Goal: Navigation & Orientation: Find specific page/section

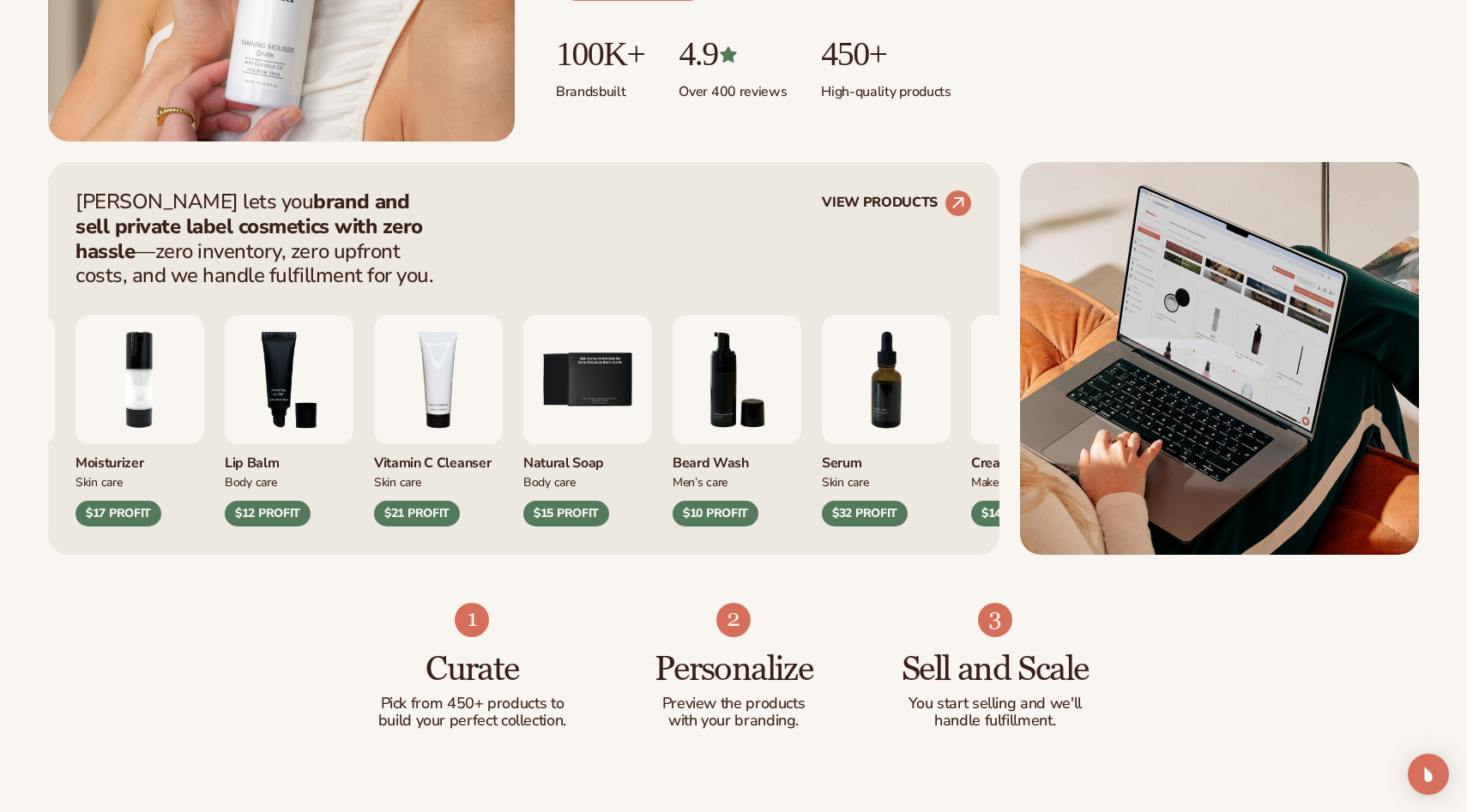
scroll to position [553, 0]
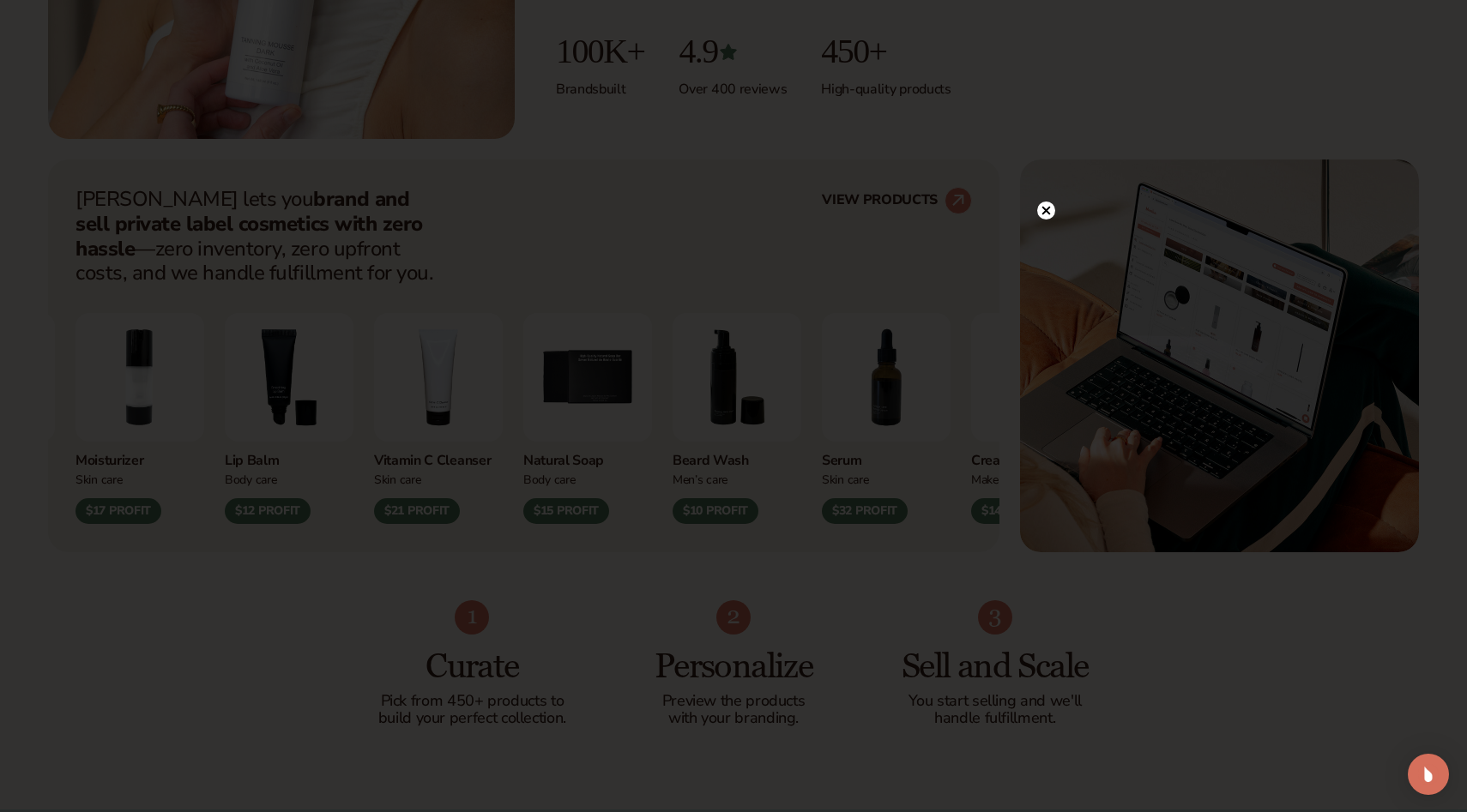
click at [1049, 177] on div at bounding box center [733, 406] width 1467 height 812
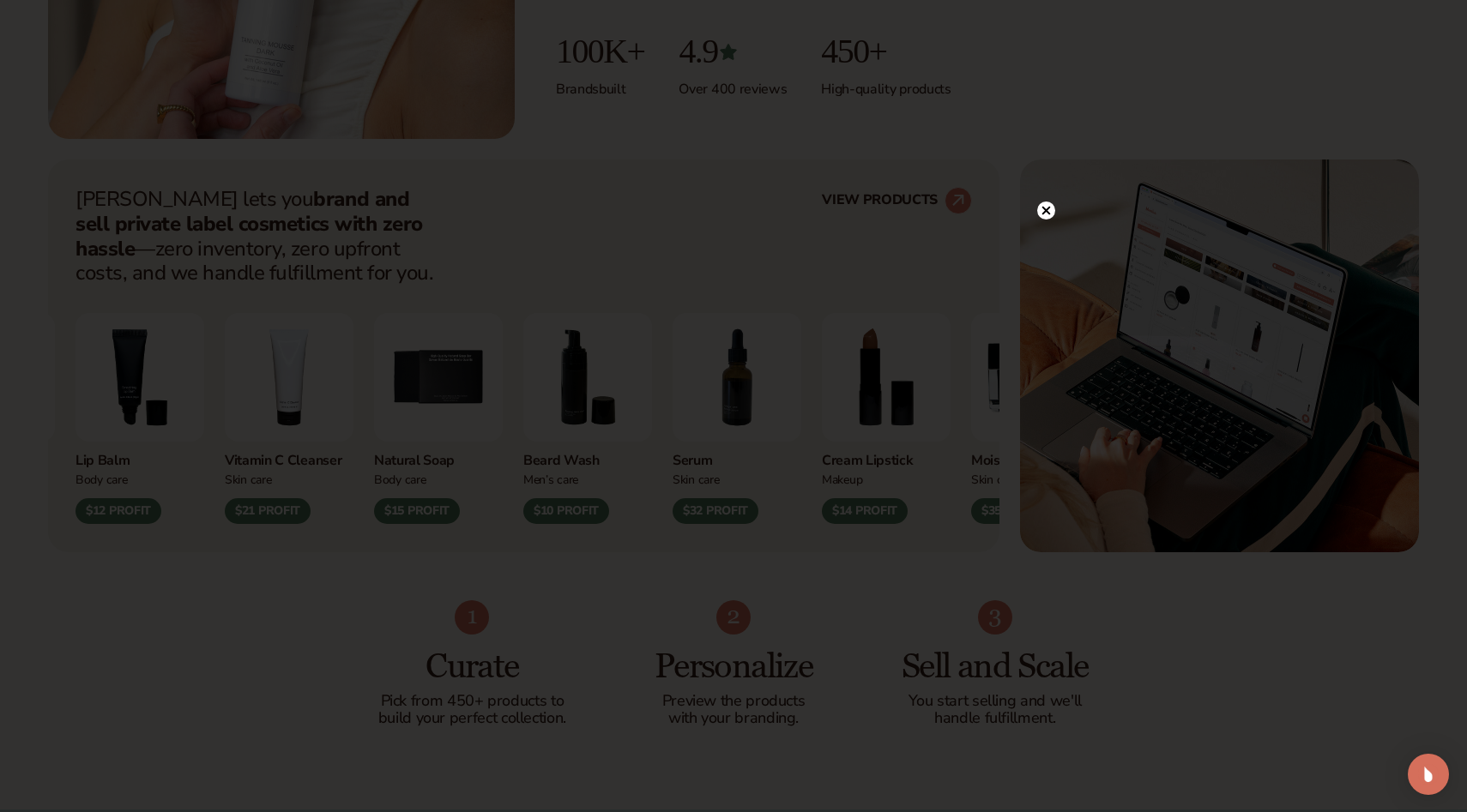
click at [1049, 211] on circle at bounding box center [1047, 211] width 18 height 18
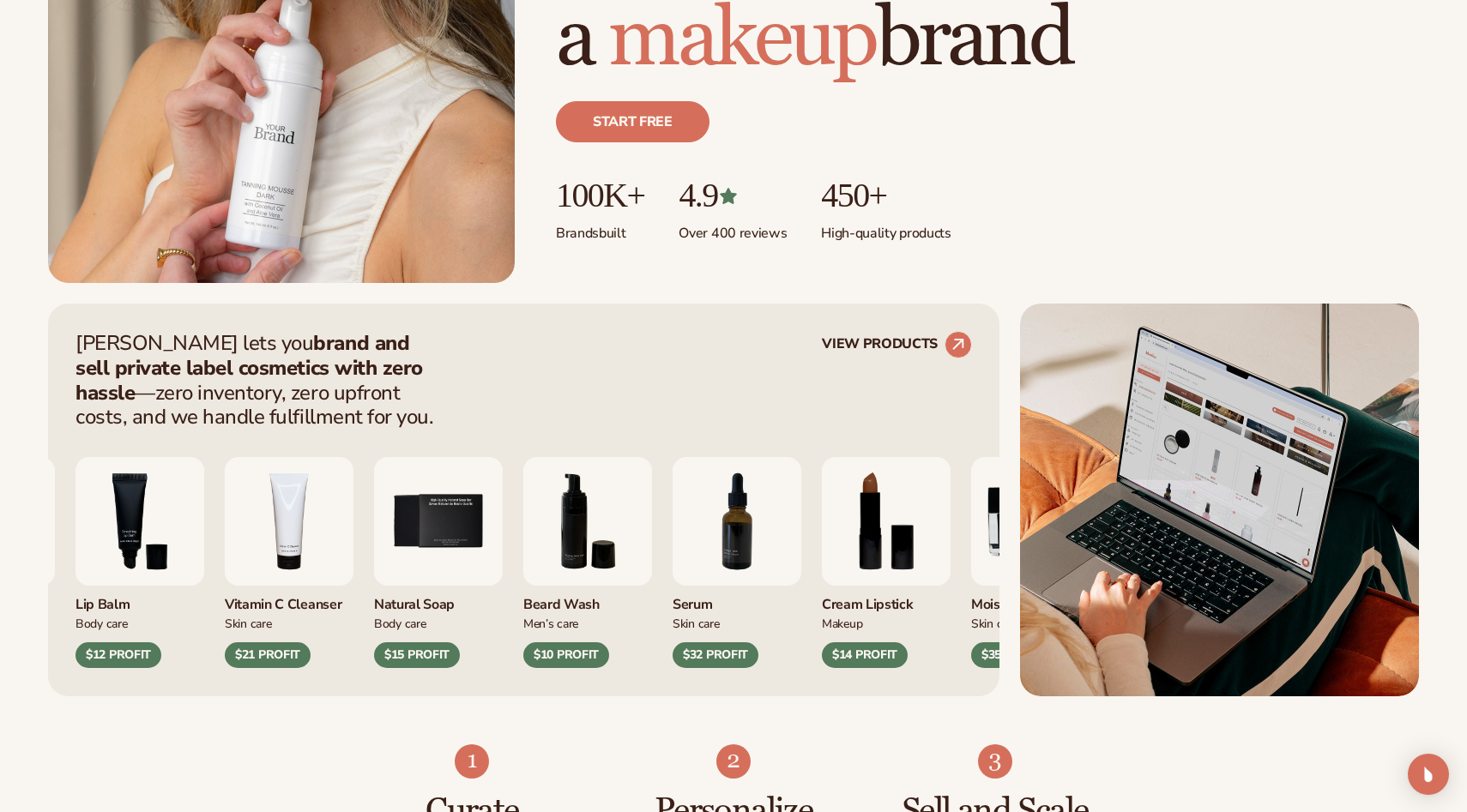
scroll to position [0, 0]
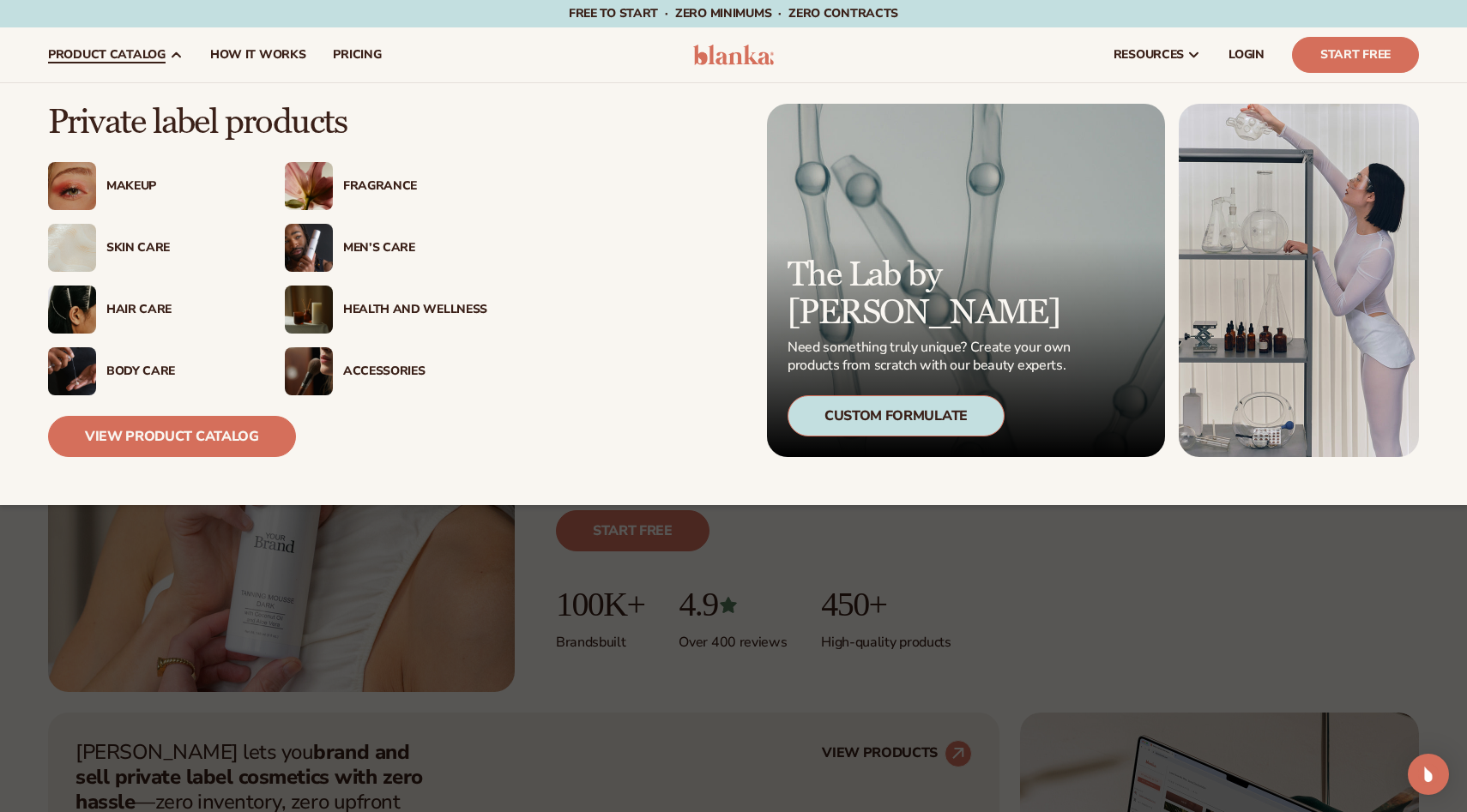
click at [126, 183] on div "Makeup" at bounding box center [179, 187] width 144 height 15
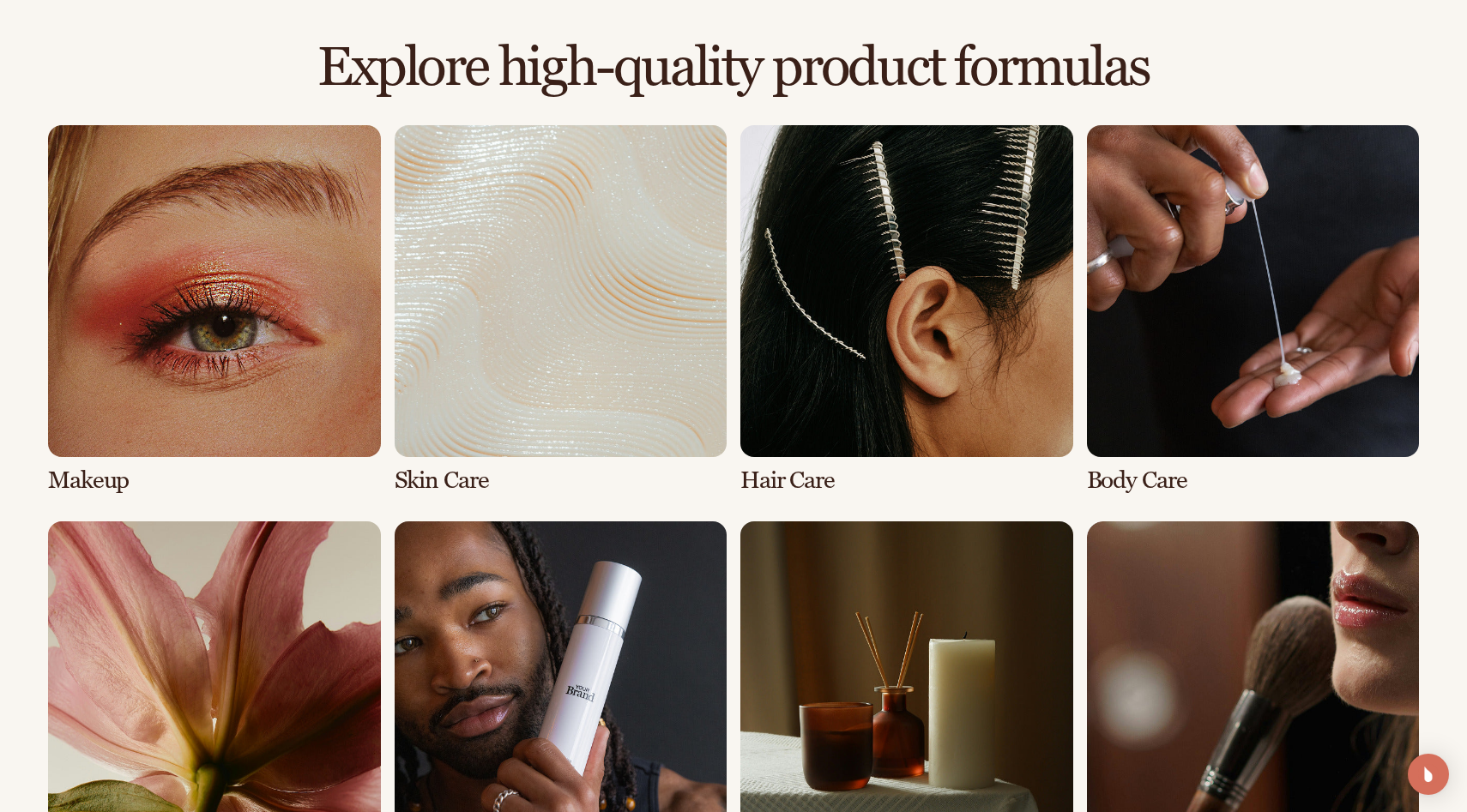
scroll to position [1169, 0]
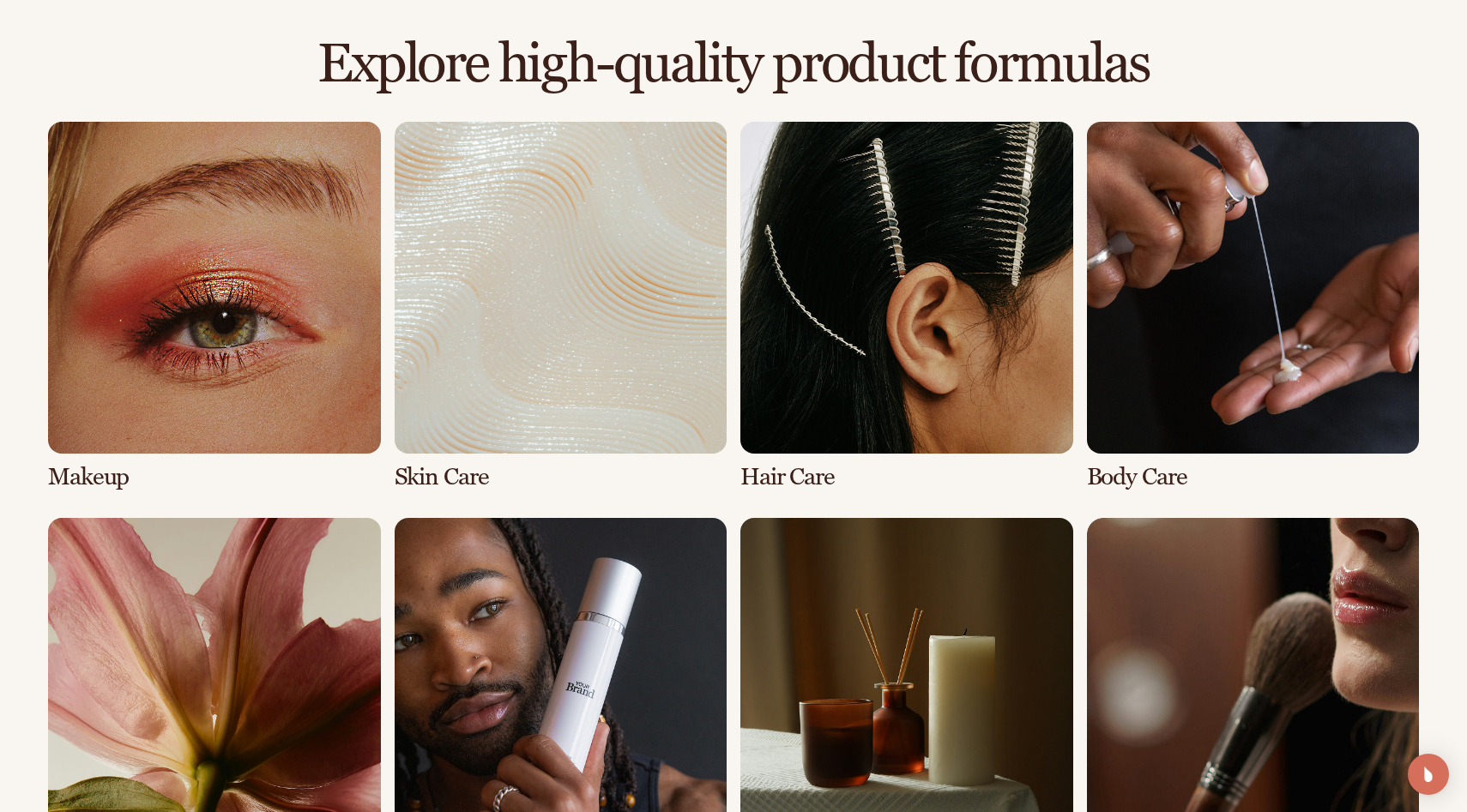
click at [265, 309] on link "1 / 8" at bounding box center [214, 306] width 333 height 369
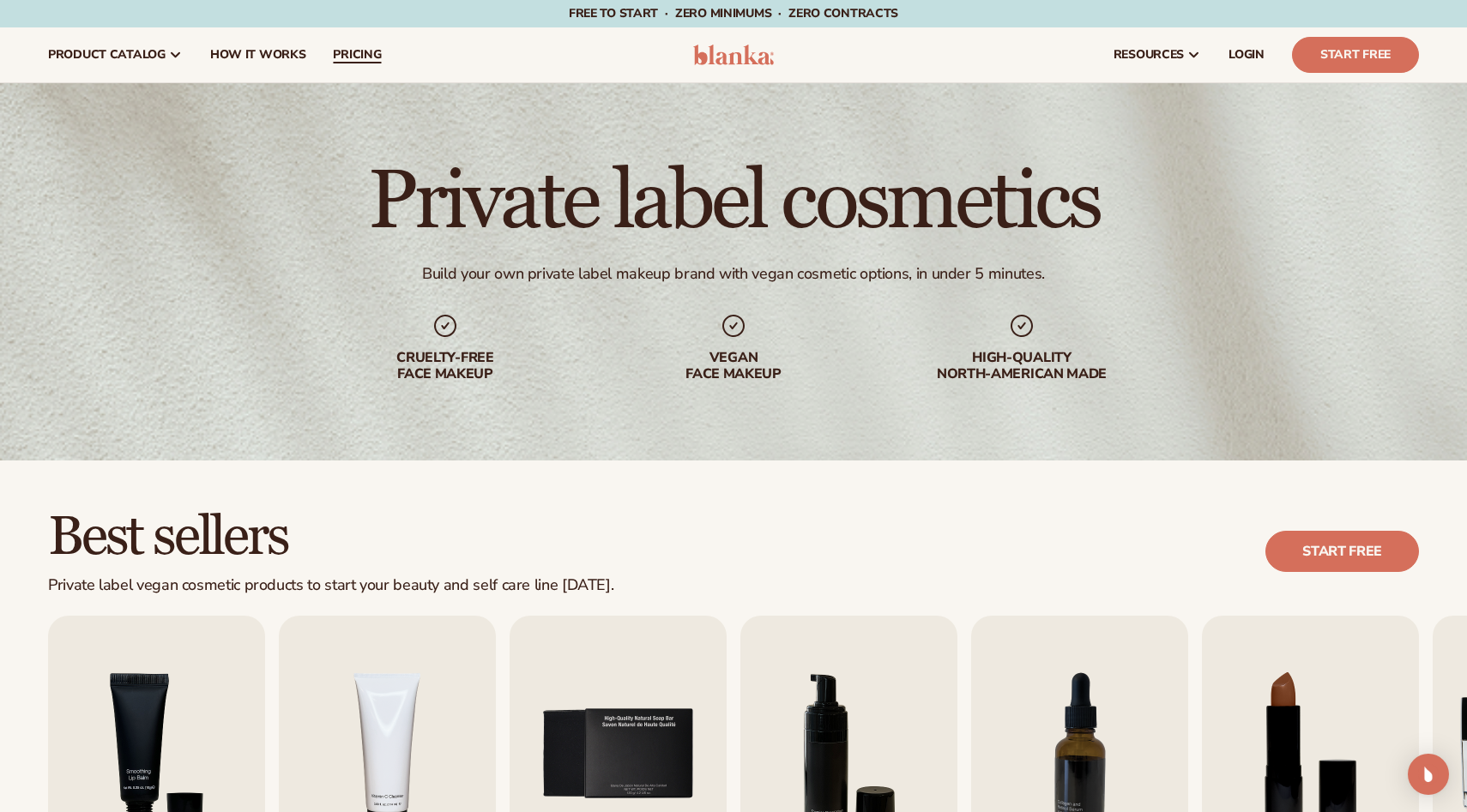
click at [349, 54] on span "pricing" at bounding box center [356, 55] width 48 height 14
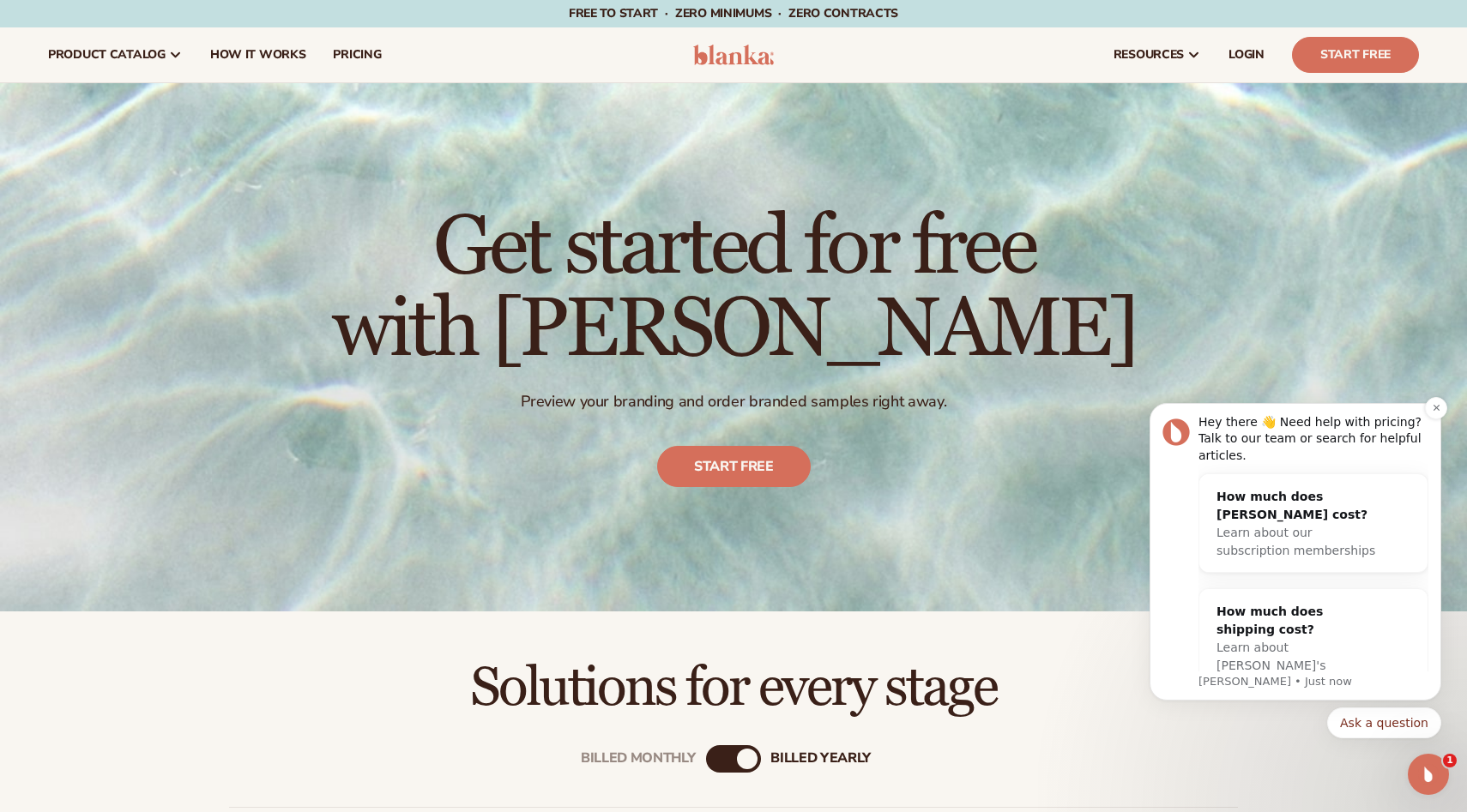
click at [1173, 685] on div "Hey there 👋 Need help with pricing? Talk to our team or search for helpful arti…" at bounding box center [1296, 552] width 266 height 275
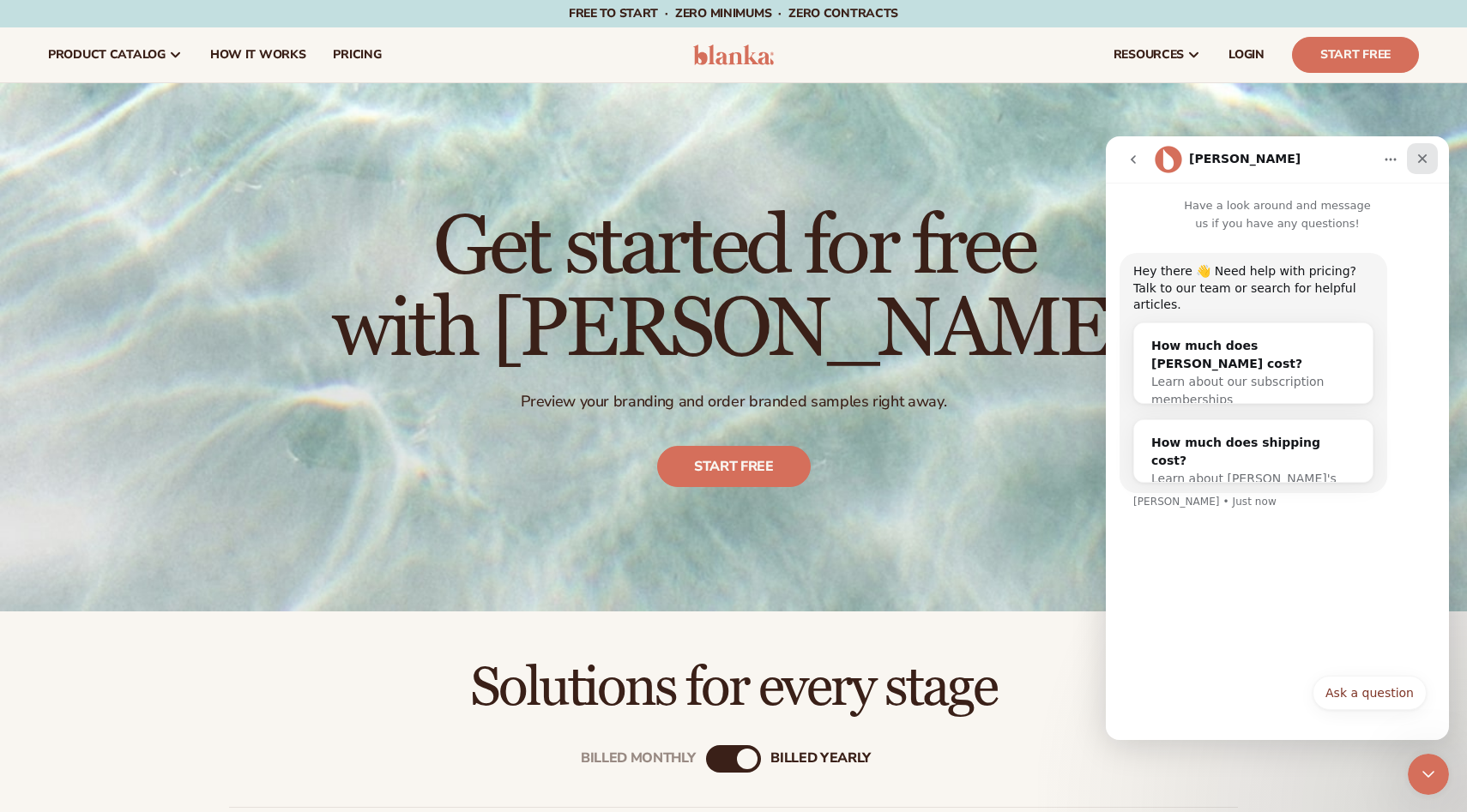
click at [1424, 157] on icon "Close" at bounding box center [1423, 159] width 9 height 9
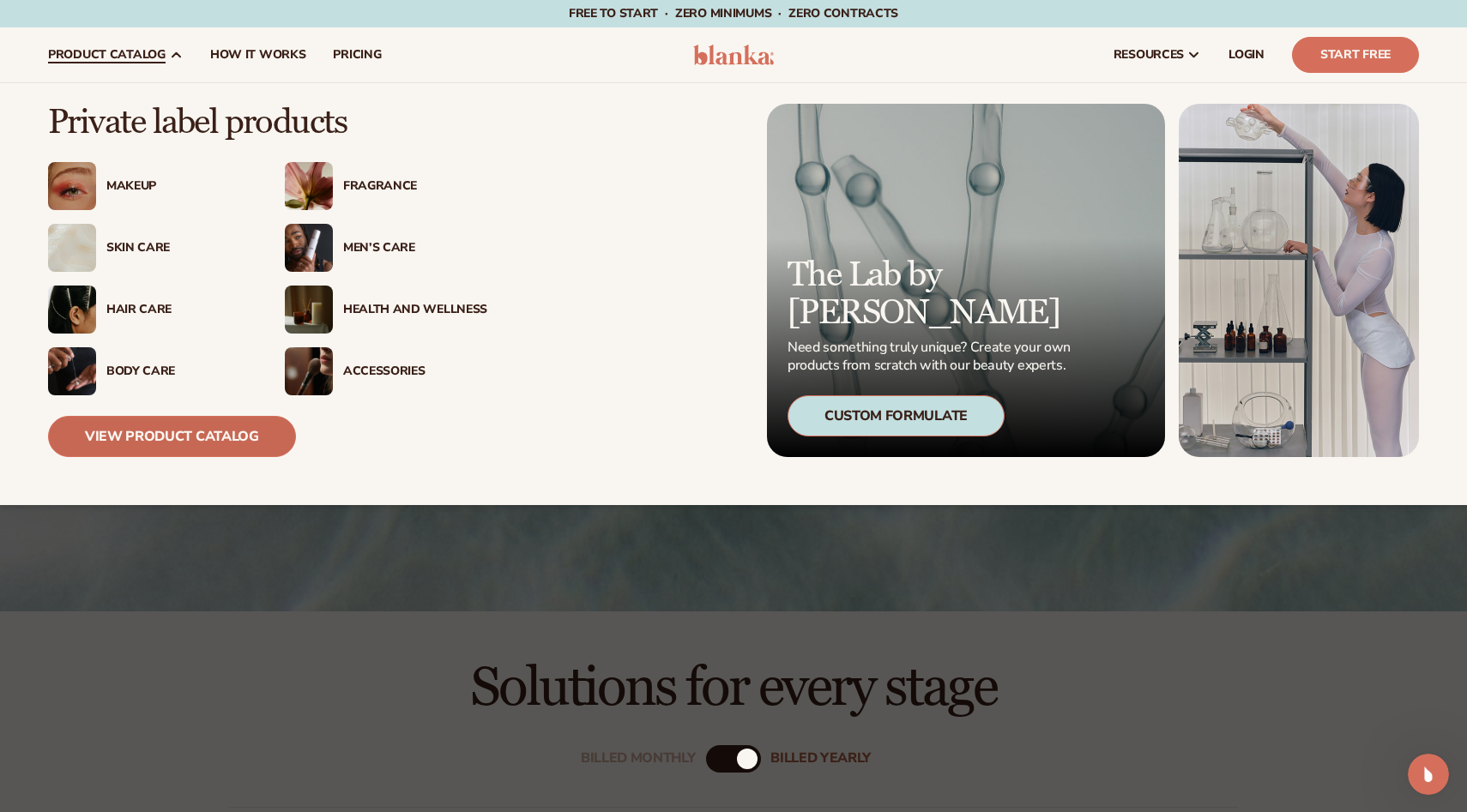
click at [196, 443] on link "View Product Catalog" at bounding box center [172, 436] width 248 height 41
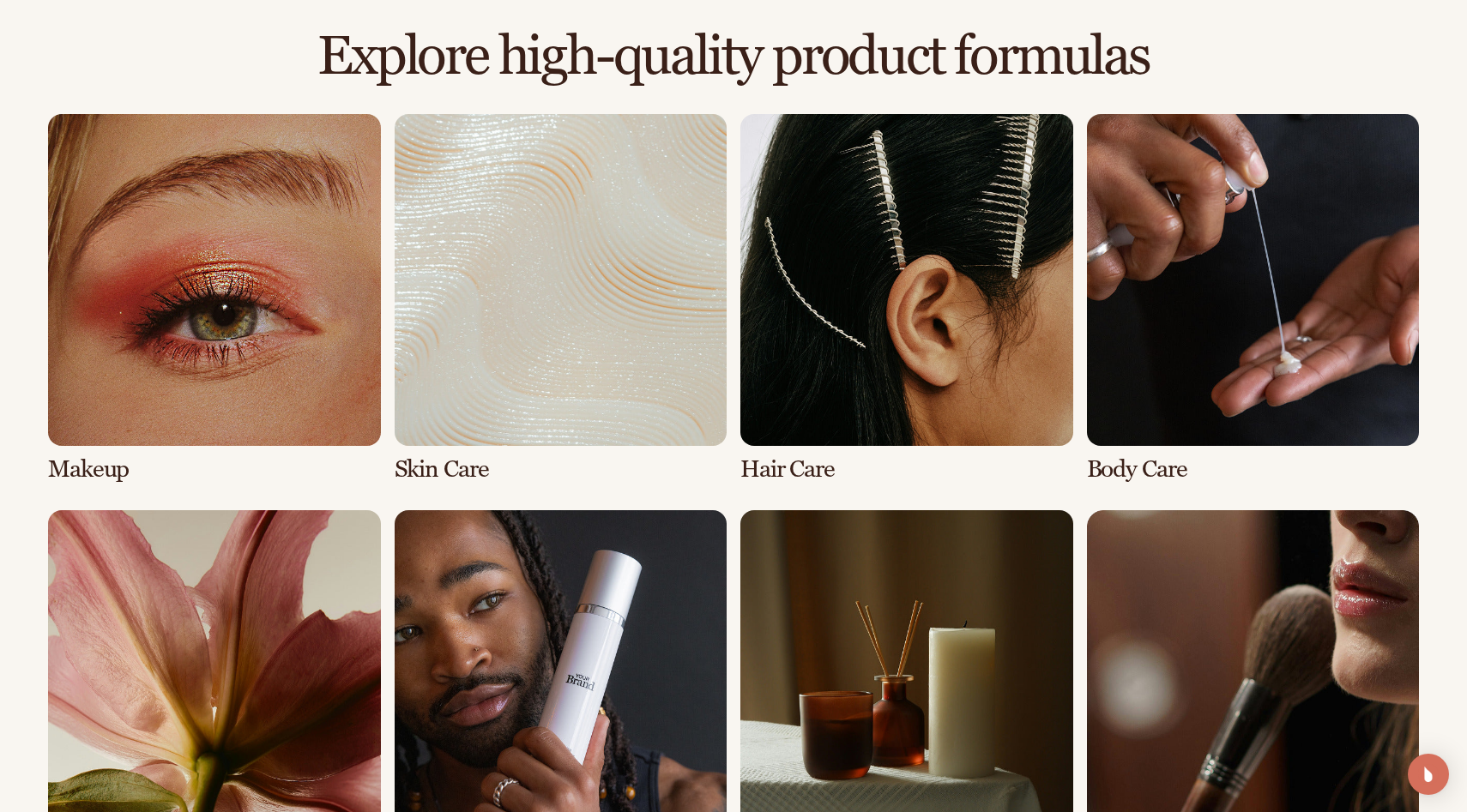
scroll to position [1177, 0]
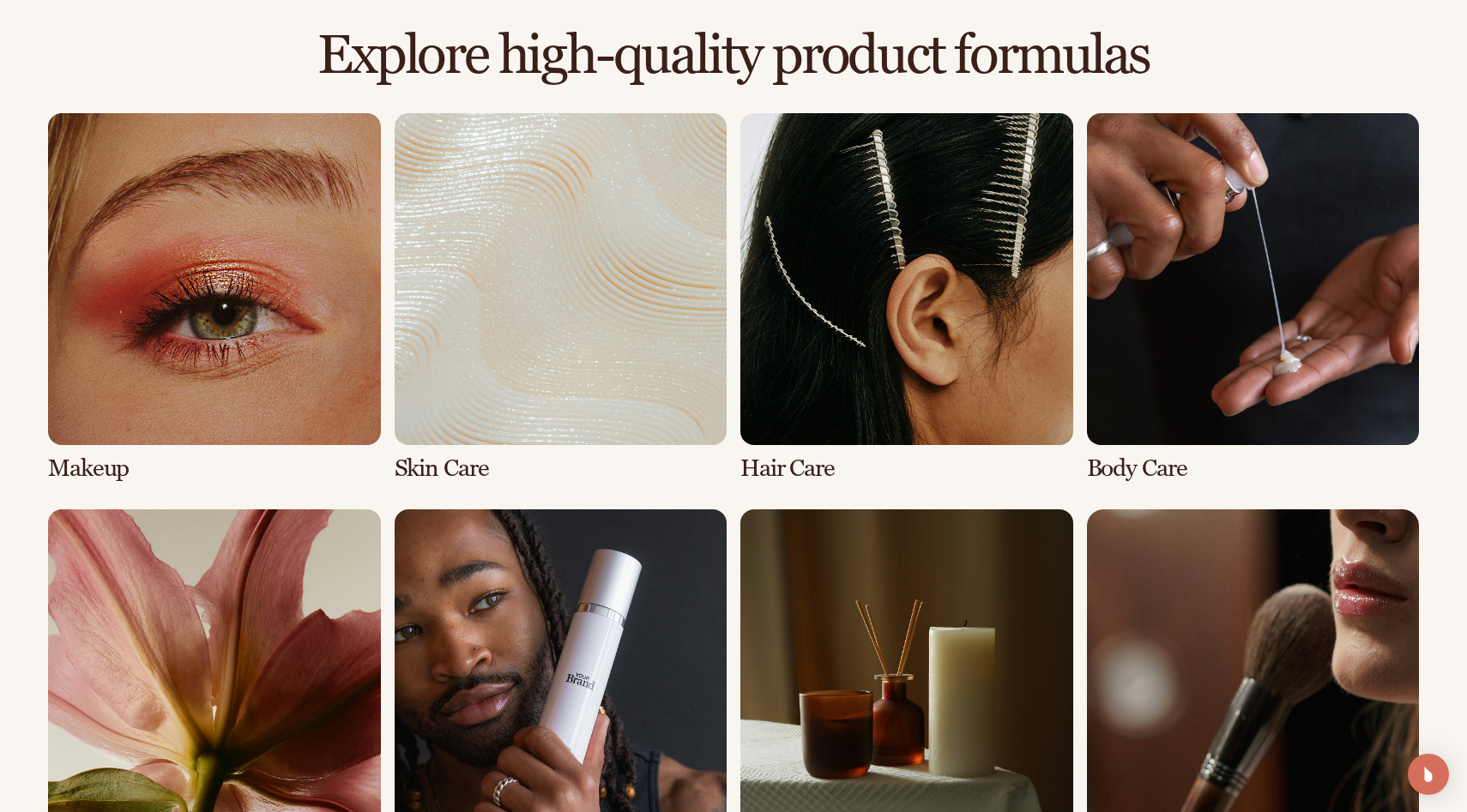
click at [258, 268] on link "1 / 8" at bounding box center [214, 297] width 333 height 369
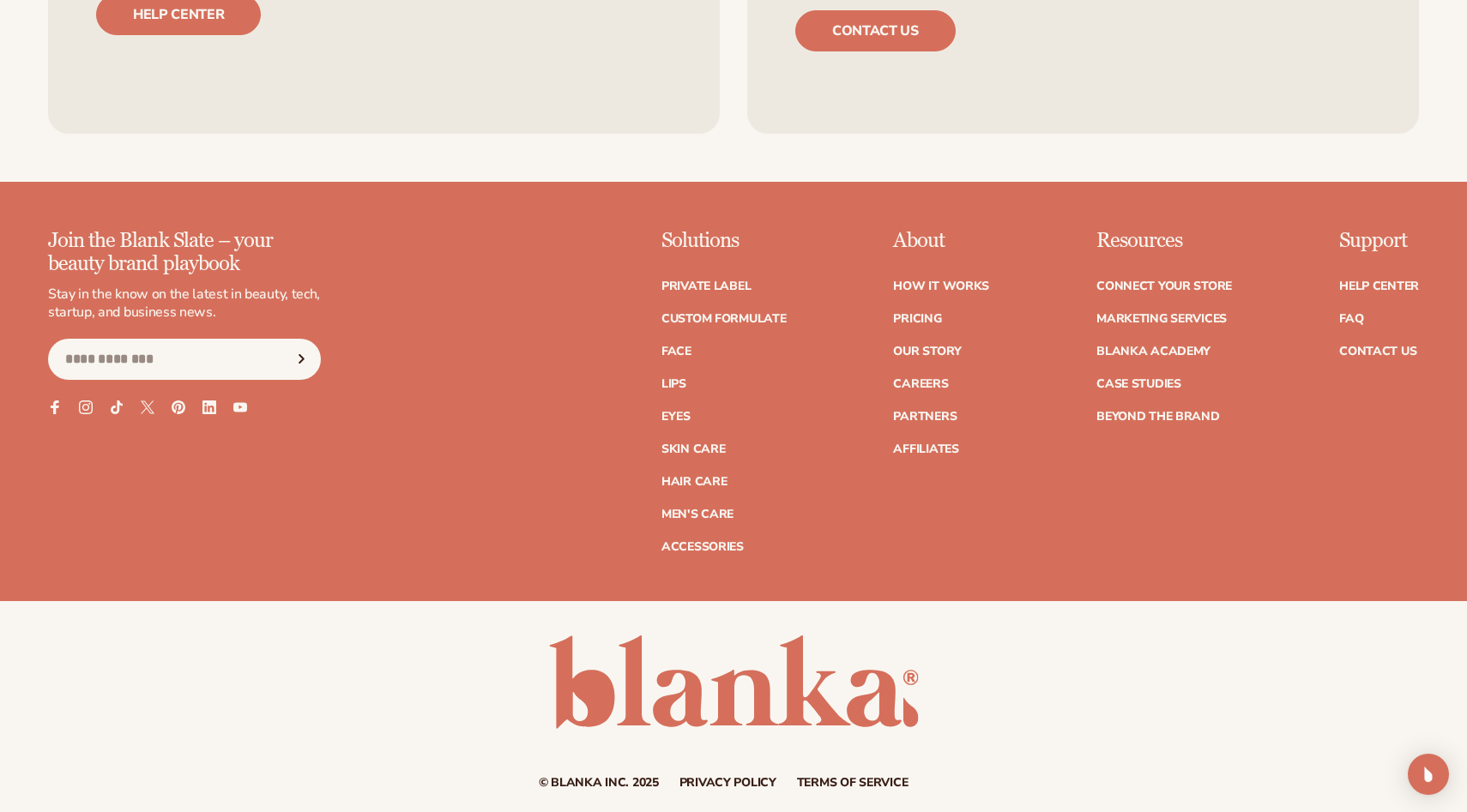
scroll to position [3468, 0]
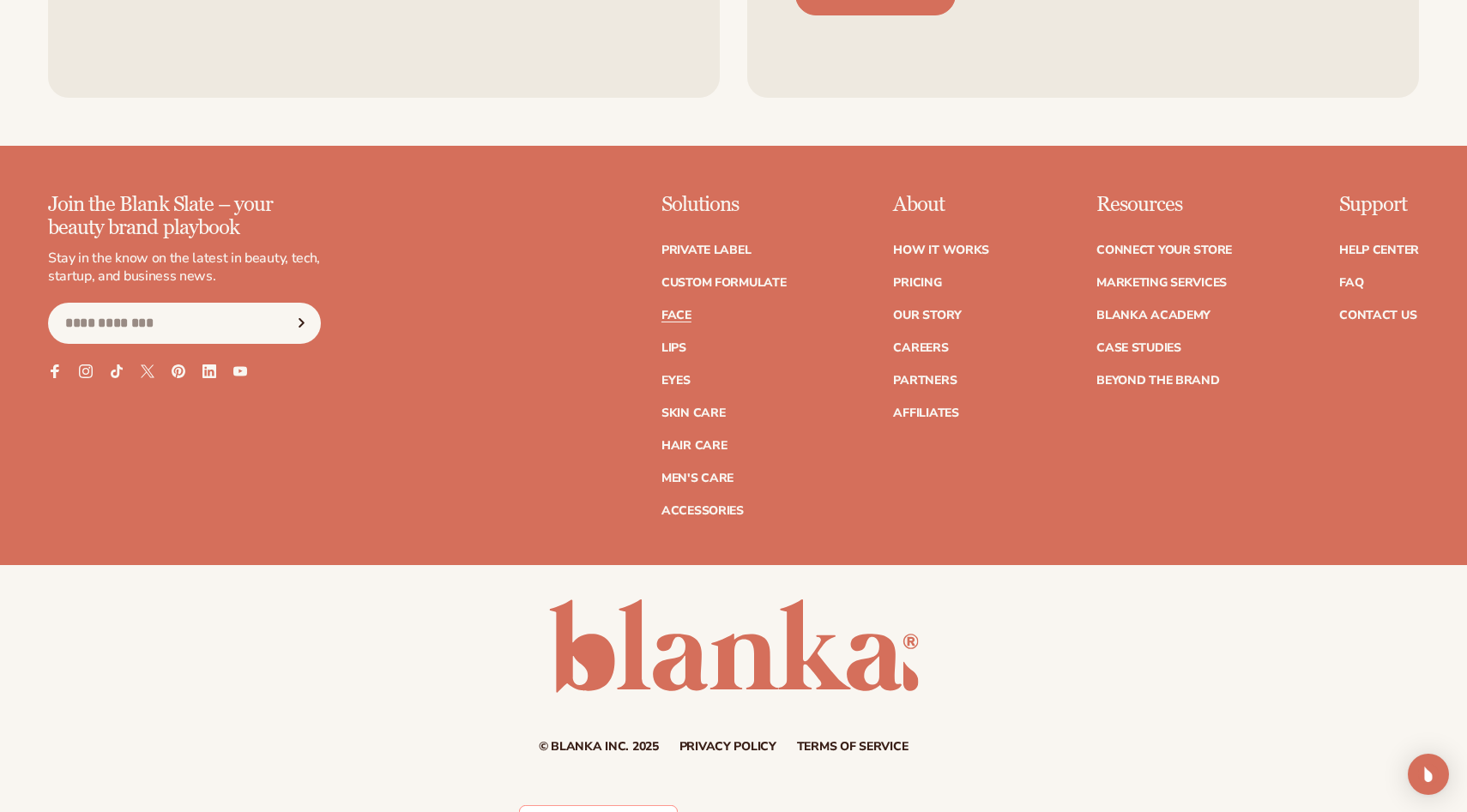
click at [683, 313] on link "Face" at bounding box center [677, 315] width 30 height 12
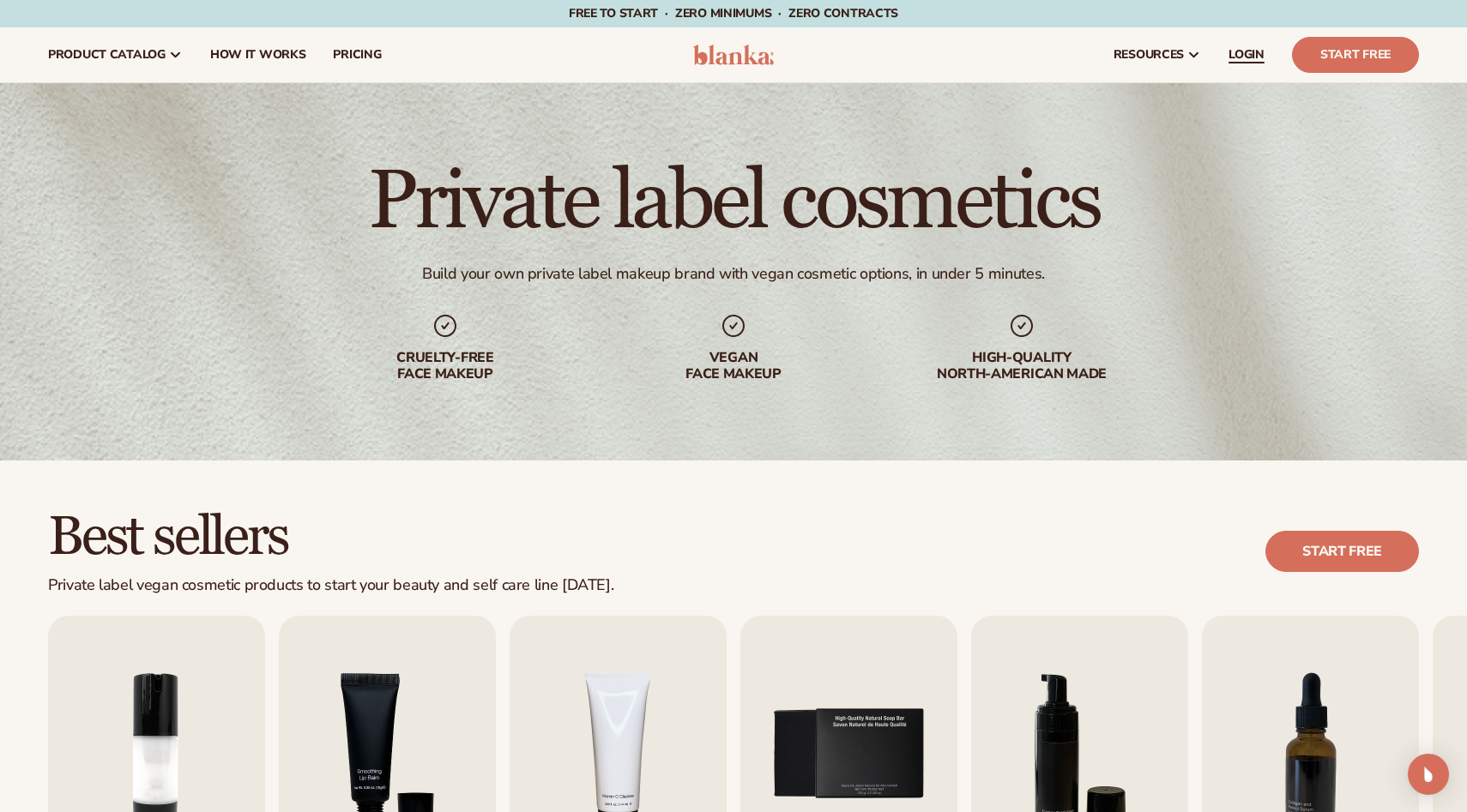
click at [1247, 61] on span "LOGIN" at bounding box center [1247, 55] width 36 height 14
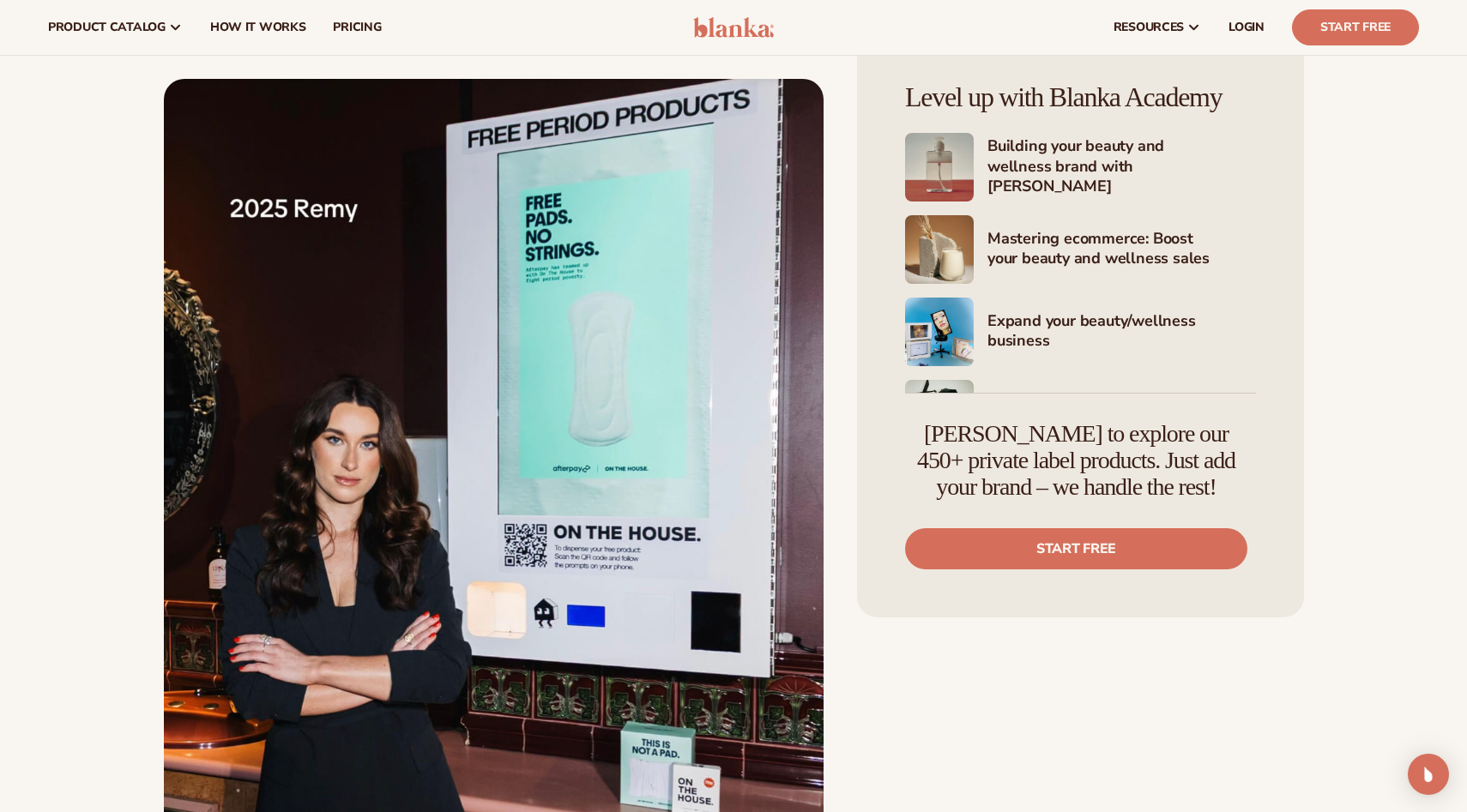
scroll to position [2448, 0]
